Goal: Task Accomplishment & Management: Complete application form

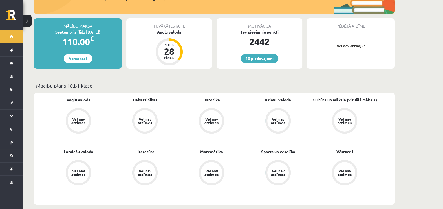
scroll to position [10, 0]
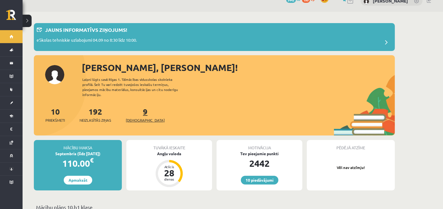
click at [137, 107] on link "9 Ieskaites" at bounding box center [145, 115] width 39 height 17
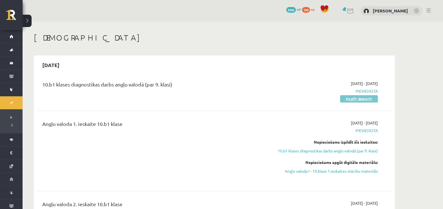
click at [354, 100] on link "Pildīt ieskaiti" at bounding box center [359, 98] width 38 height 7
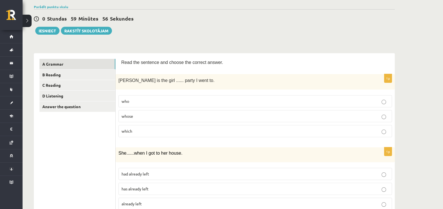
scroll to position [56, 0]
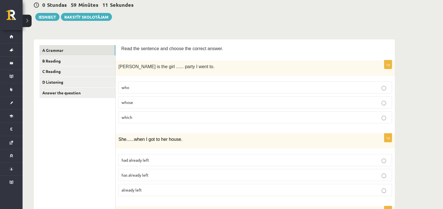
click at [159, 109] on fieldset "who whose which" at bounding box center [256, 102] width 274 height 47
click at [154, 103] on p "whose" at bounding box center [256, 103] width 268 height 6
click at [150, 159] on p "had already left" at bounding box center [256, 161] width 268 height 6
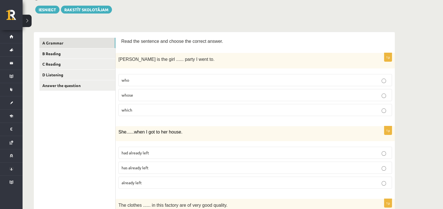
scroll to position [70, 0]
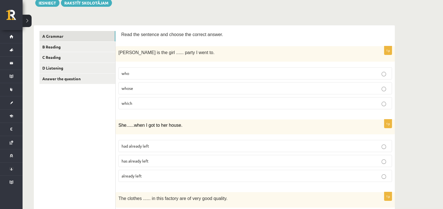
click at [381, 163] on p "has already left" at bounding box center [256, 161] width 268 height 6
click at [375, 151] on label "had already left" at bounding box center [256, 146] width 274 height 12
click at [368, 178] on label "already left" at bounding box center [256, 176] width 274 height 12
click at [357, 143] on p "had already left" at bounding box center [256, 146] width 268 height 6
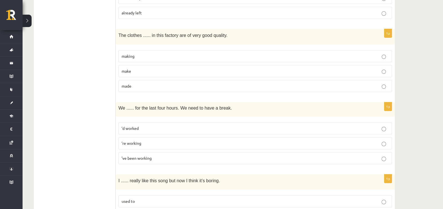
scroll to position [240, 0]
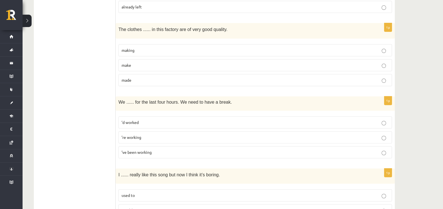
click at [178, 78] on p "made" at bounding box center [256, 80] width 268 height 6
click at [169, 151] on p "’ve been working" at bounding box center [256, 153] width 268 height 6
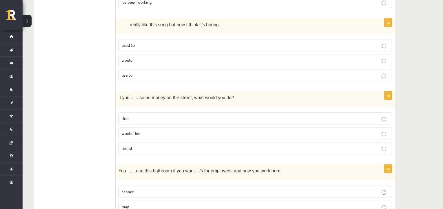
scroll to position [395, 0]
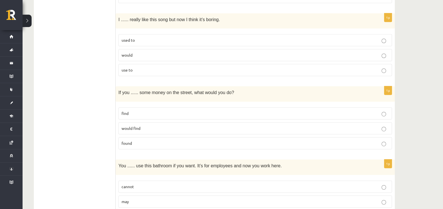
click at [162, 43] on label "used to" at bounding box center [256, 40] width 274 height 12
click at [150, 141] on p "found" at bounding box center [256, 144] width 268 height 6
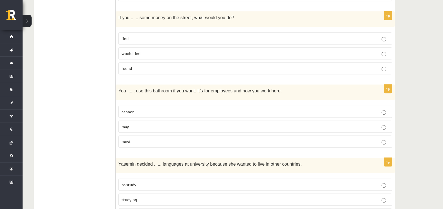
scroll to position [527, 0]
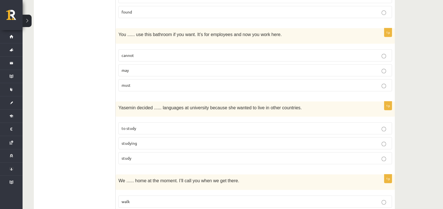
click at [211, 67] on p "may" at bounding box center [256, 70] width 268 height 6
click at [189, 123] on label "to study" at bounding box center [256, 129] width 274 height 12
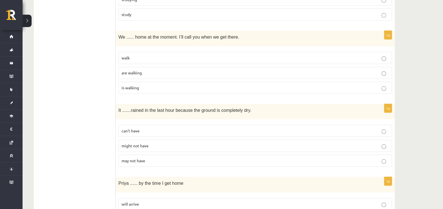
scroll to position [677, 0]
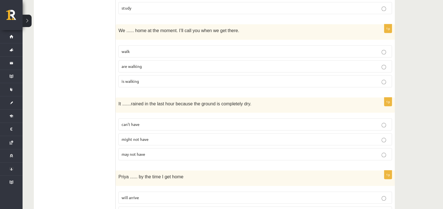
click at [202, 65] on p "are walking" at bounding box center [256, 67] width 268 height 6
click at [168, 124] on p "can’t have" at bounding box center [256, 125] width 268 height 6
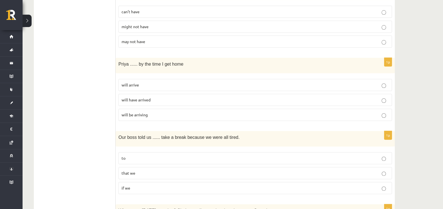
scroll to position [818, 0]
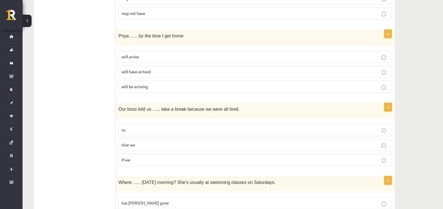
click at [184, 69] on p "will have arrived" at bounding box center [256, 72] width 268 height 6
click at [151, 124] on label "to" at bounding box center [256, 130] width 274 height 12
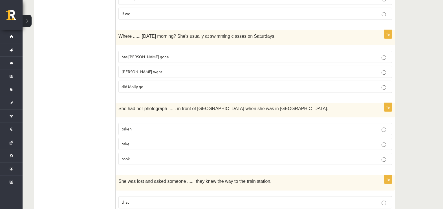
scroll to position [969, 0]
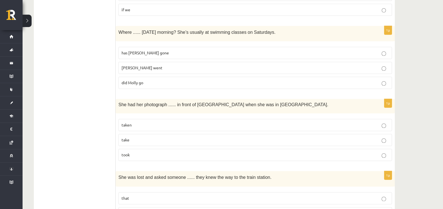
click at [202, 51] on p "has Molly gone" at bounding box center [256, 53] width 268 height 6
click at [168, 119] on label "taken" at bounding box center [256, 125] width 274 height 12
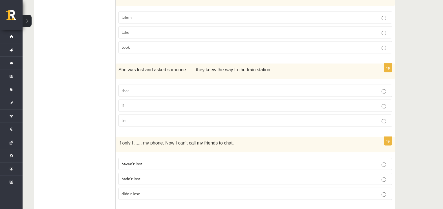
scroll to position [1110, 0]
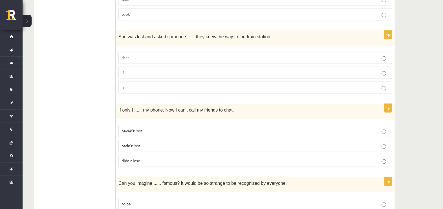
click at [168, 70] on p "if" at bounding box center [256, 73] width 268 height 6
click at [171, 143] on p "hadn’t lost" at bounding box center [256, 146] width 268 height 6
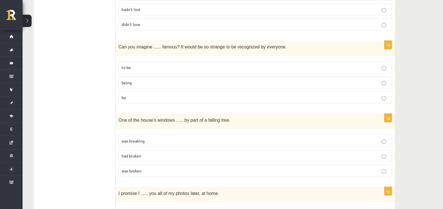
scroll to position [1260, 0]
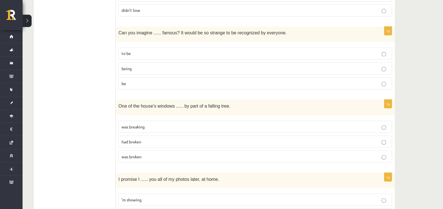
click at [217, 65] on p "being" at bounding box center [256, 68] width 268 height 6
click at [208, 154] on label "was broken" at bounding box center [256, 157] width 274 height 12
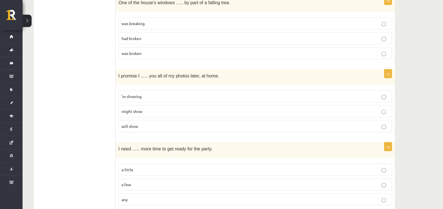
scroll to position [1375, 0]
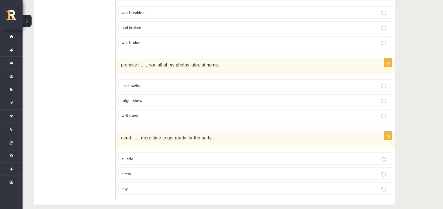
click at [231, 113] on p "will show" at bounding box center [256, 116] width 268 height 6
click at [171, 156] on p "a little" at bounding box center [256, 159] width 268 height 6
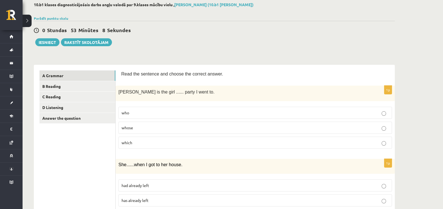
scroll to position [0, 0]
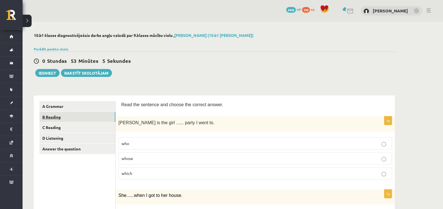
click at [69, 118] on link "B Reading" at bounding box center [78, 117] width 76 height 10
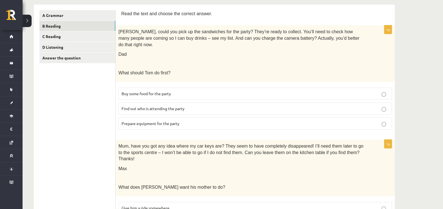
scroll to position [85, 0]
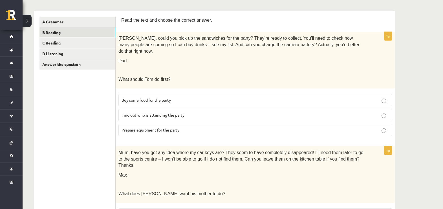
click at [199, 127] on p "Prepare equipment for the party" at bounding box center [256, 130] width 268 height 6
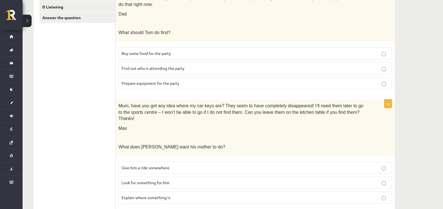
scroll to position [188, 0]
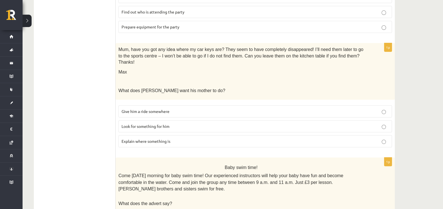
click at [224, 124] on p "Look for something for him" at bounding box center [256, 127] width 268 height 6
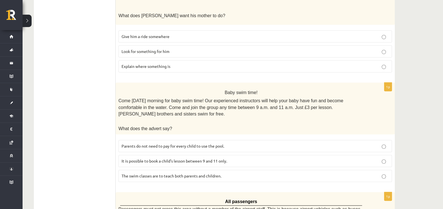
scroll to position [301, 0]
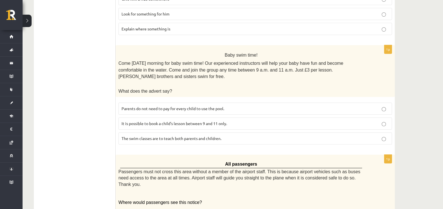
click at [257, 106] on p "Parents do not need to pay for every child to use the pool." at bounding box center [256, 109] width 268 height 6
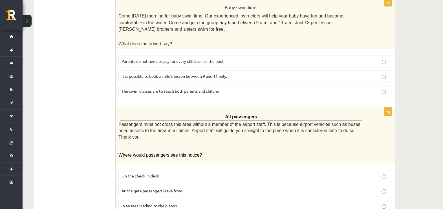
scroll to position [399, 0]
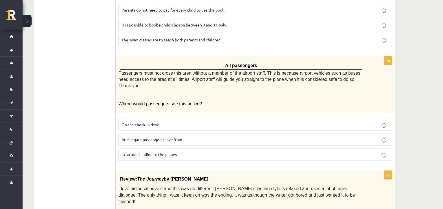
click at [230, 152] on p "In an area leading to the planes" at bounding box center [256, 155] width 268 height 6
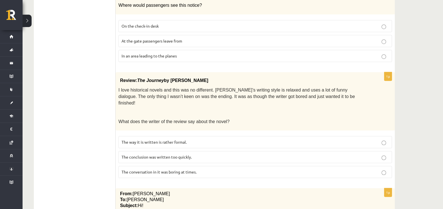
scroll to position [512, 0]
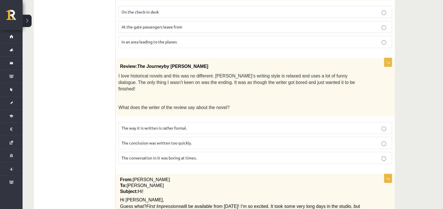
click at [274, 137] on label "The conclusion was written too quickly." at bounding box center [256, 143] width 274 height 12
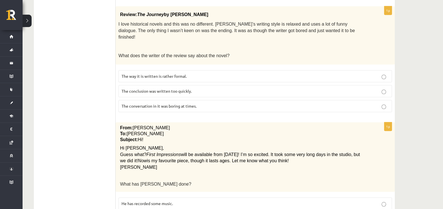
scroll to position [580, 0]
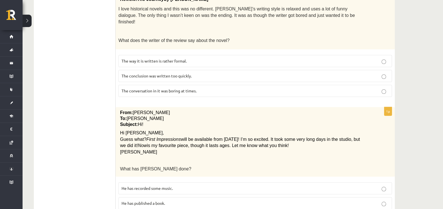
click at [240, 183] on label "He has recorded some music." at bounding box center [256, 189] width 274 height 12
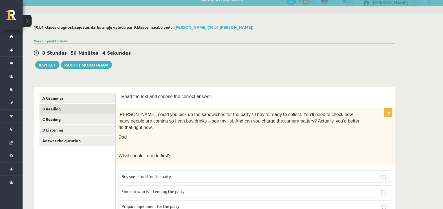
scroll to position [2, 0]
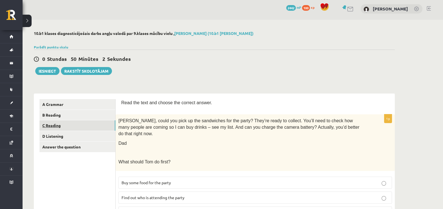
click at [78, 125] on link "C Reading" at bounding box center [78, 126] width 76 height 10
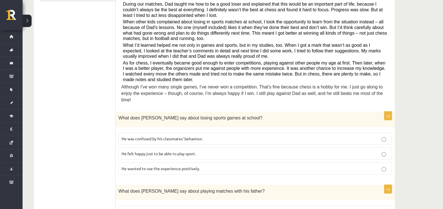
scroll to position [160, 0]
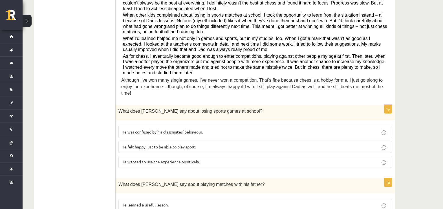
click at [188, 159] on p "He wanted to use the experience positively." at bounding box center [256, 162] width 268 height 6
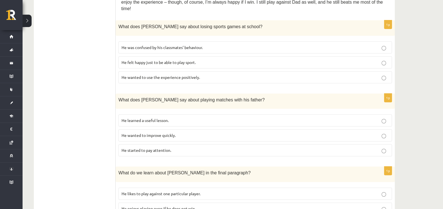
scroll to position [259, 0]
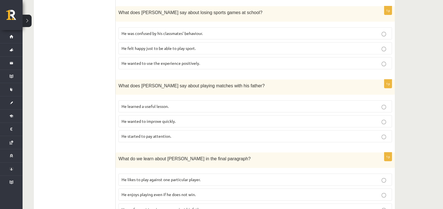
click at [182, 104] on p "He learned a useful lesson." at bounding box center [256, 107] width 268 height 6
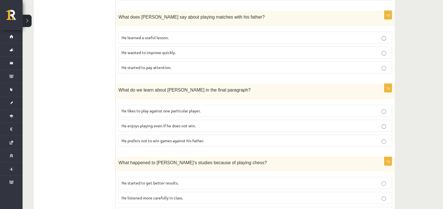
scroll to position [334, 0]
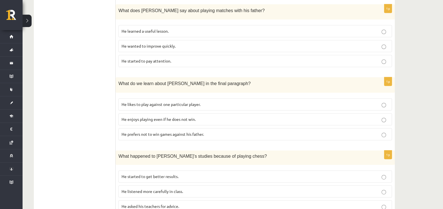
click at [202, 114] on label "He enjoys playing even if he does not win." at bounding box center [256, 119] width 274 height 12
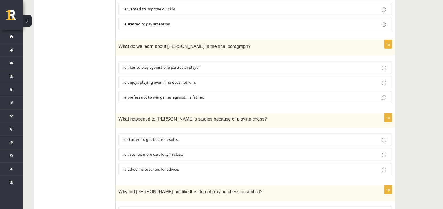
scroll to position [376, 0]
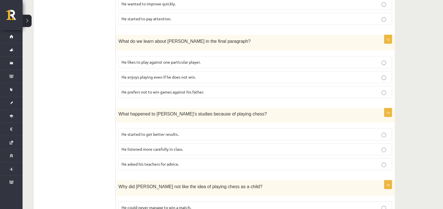
click at [206, 132] on p "He started to get better results." at bounding box center [256, 135] width 268 height 6
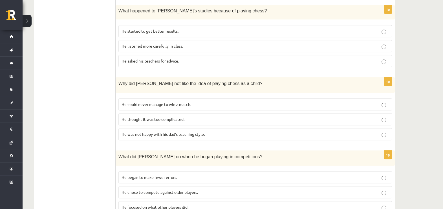
scroll to position [494, 0]
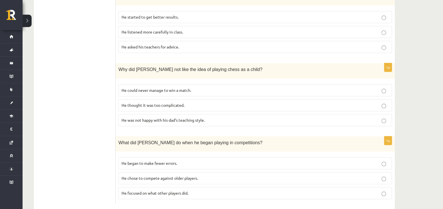
click at [187, 102] on p "He thought it was too complicated." at bounding box center [256, 105] width 268 height 6
click at [200, 189] on label "He focused on what other players did." at bounding box center [256, 193] width 274 height 12
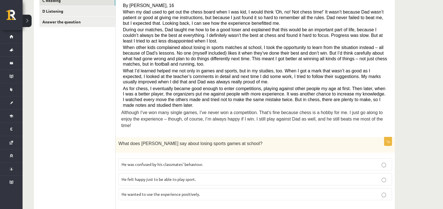
scroll to position [0, 0]
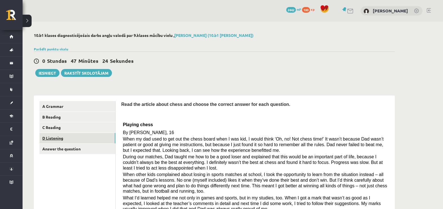
click at [53, 136] on link "D Listening" at bounding box center [78, 138] width 76 height 10
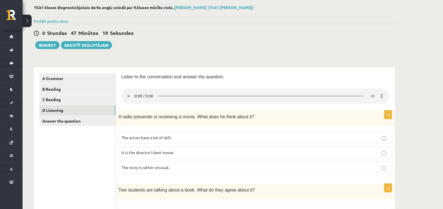
scroll to position [42, 0]
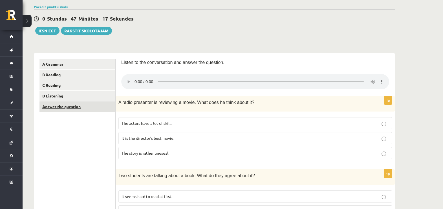
click at [86, 109] on link "Answer the question" at bounding box center [78, 107] width 76 height 10
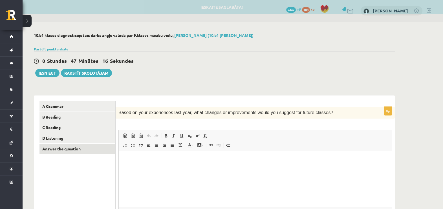
scroll to position [0, 0]
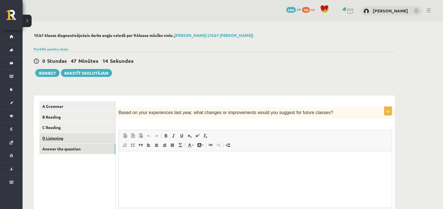
click at [60, 140] on link "D Listening" at bounding box center [78, 138] width 76 height 10
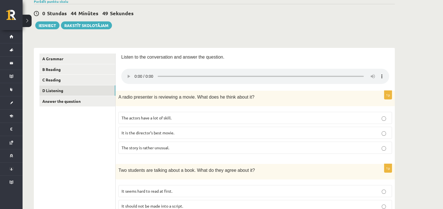
scroll to position [54, 0]
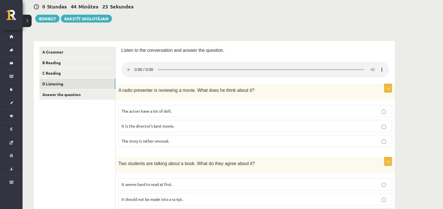
click at [169, 114] on p "The actors have a lot of skill." at bounding box center [256, 111] width 268 height 6
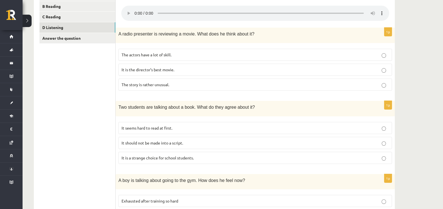
scroll to position [125, 0]
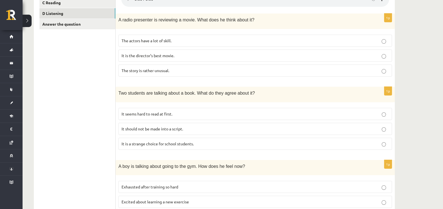
click at [326, 135] on label "It should not be made into a script." at bounding box center [256, 129] width 274 height 12
click at [328, 141] on p "It is a strange choice for school students." at bounding box center [256, 144] width 268 height 6
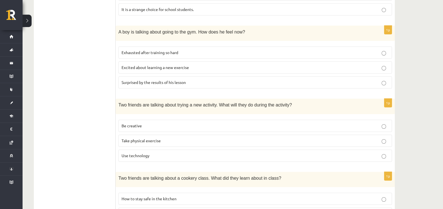
scroll to position [266, 0]
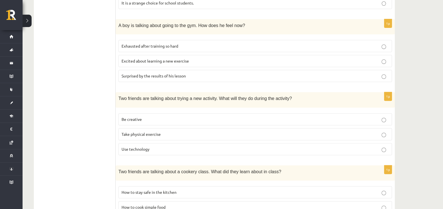
click at [193, 61] on p "Excited about learning a new exercise" at bounding box center [256, 61] width 268 height 6
click at [186, 42] on label "Exhausted after training so hard" at bounding box center [256, 46] width 274 height 12
click at [184, 151] on p "Use technology" at bounding box center [256, 150] width 268 height 6
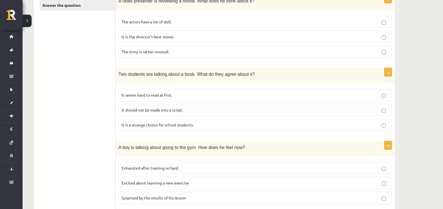
scroll to position [158, 0]
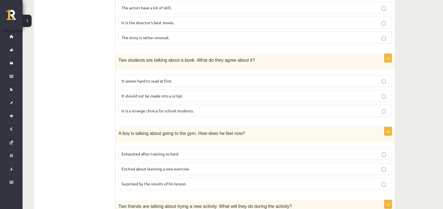
click at [244, 99] on label "It should not be made into a script." at bounding box center [256, 96] width 274 height 12
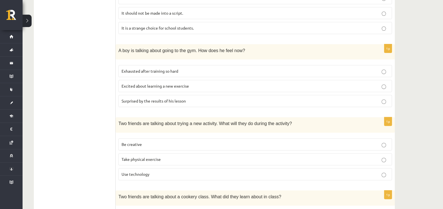
scroll to position [248, 0]
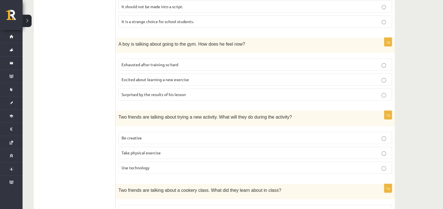
click at [339, 135] on p "Be creative" at bounding box center [256, 138] width 268 height 6
click at [341, 155] on label "Take physical exercise" at bounding box center [256, 153] width 274 height 12
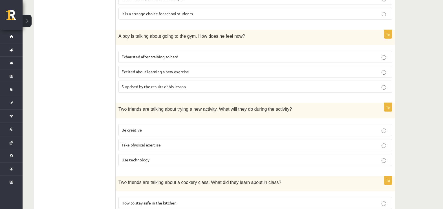
scroll to position [262, 0]
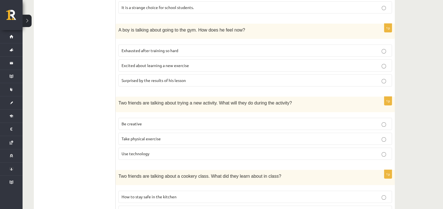
click at [344, 125] on p "Be creative" at bounding box center [256, 124] width 268 height 6
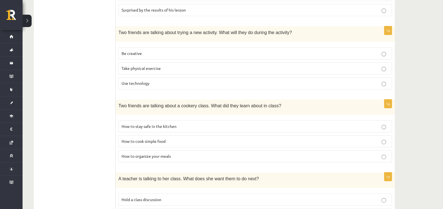
scroll to position [346, 0]
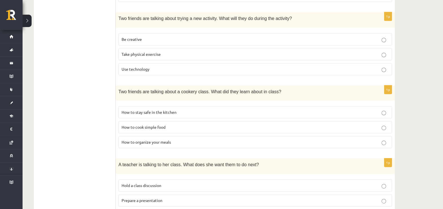
click at [287, 148] on fieldset "How to stay safe in the kitchen How to cook simple food How to organize your me…" at bounding box center [256, 127] width 274 height 47
click at [287, 140] on p "How to organize your meals" at bounding box center [256, 142] width 268 height 6
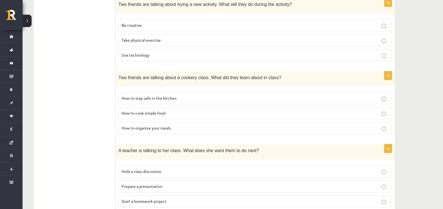
scroll to position [379, 0]
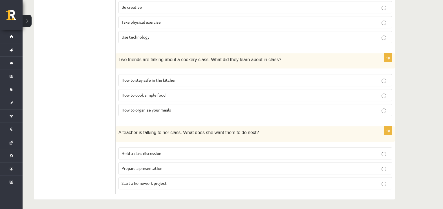
click at [228, 167] on p "Prepare a presentation" at bounding box center [256, 169] width 268 height 6
click at [219, 182] on p "Start a homework project" at bounding box center [256, 184] width 268 height 6
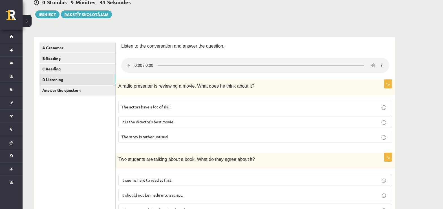
scroll to position [35, 0]
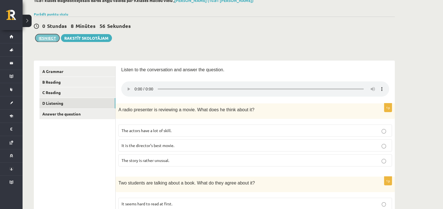
click at [54, 37] on button "Iesniegt" at bounding box center [47, 38] width 24 height 8
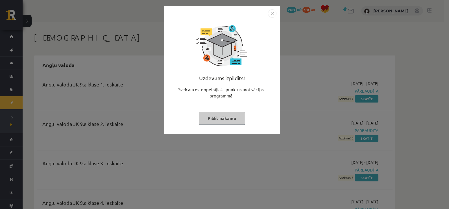
click at [231, 128] on div "Uzdevums izpildīts! Sveicam esi nopelnījis 41 punktus motivācijas programmā Pil…" at bounding box center [221, 74] width 109 height 113
click at [226, 120] on button "Pildīt nākamo" at bounding box center [222, 118] width 46 height 13
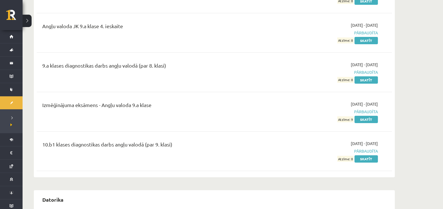
scroll to position [183, 0]
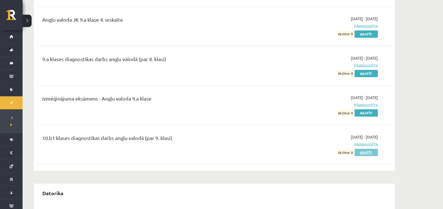
click at [367, 152] on link "Skatīt" at bounding box center [366, 152] width 23 height 7
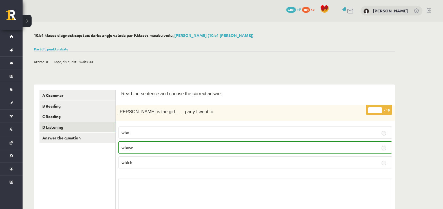
click at [90, 125] on link "D Listening" at bounding box center [78, 127] width 76 height 10
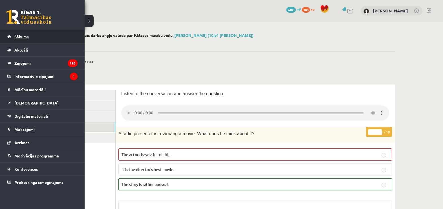
click at [17, 37] on span "Sākums" at bounding box center [21, 36] width 14 height 5
